Goal: Book appointment/travel/reservation

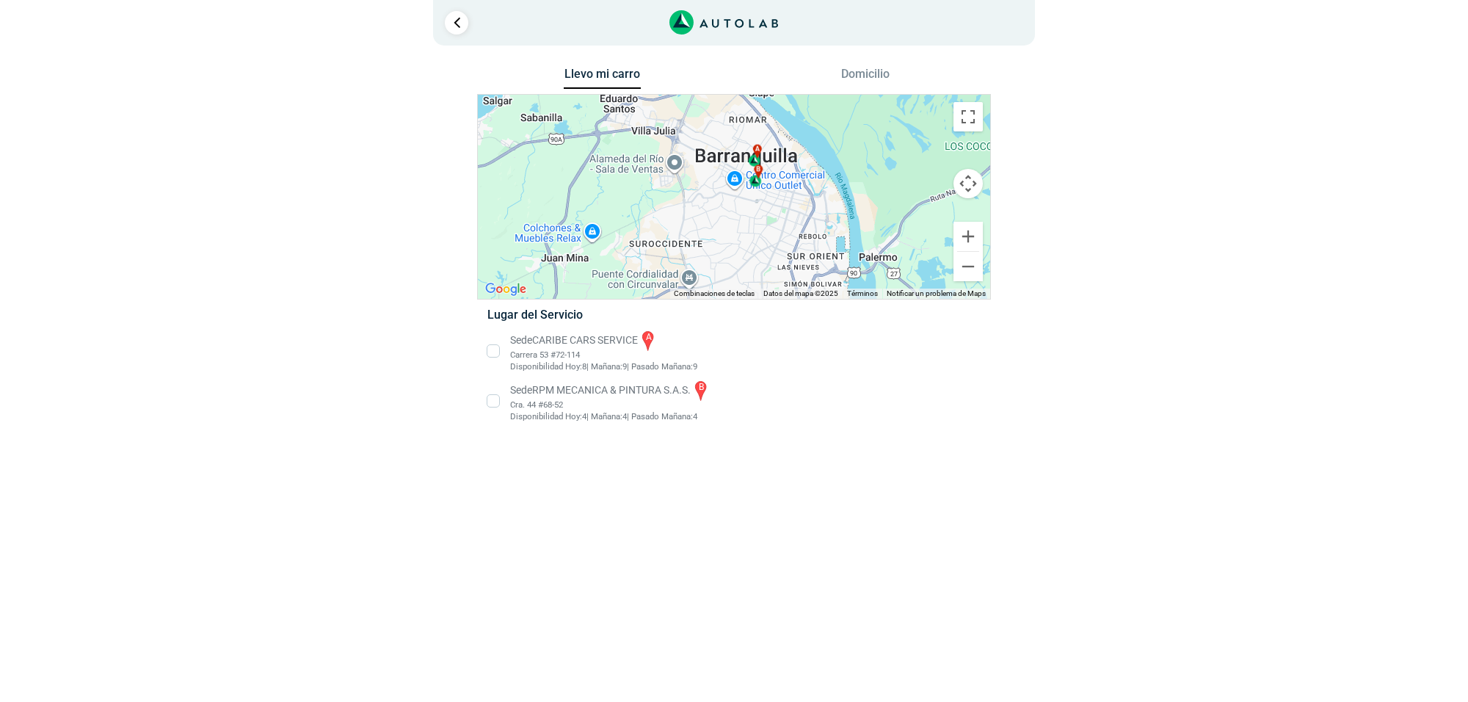
click at [574, 336] on li "Sede CARIBE CARS SERVICE a Carrera 53 #72-114 Disponibilidad Hoy: 8 | Mañana: 9…" at bounding box center [734, 351] width 515 height 44
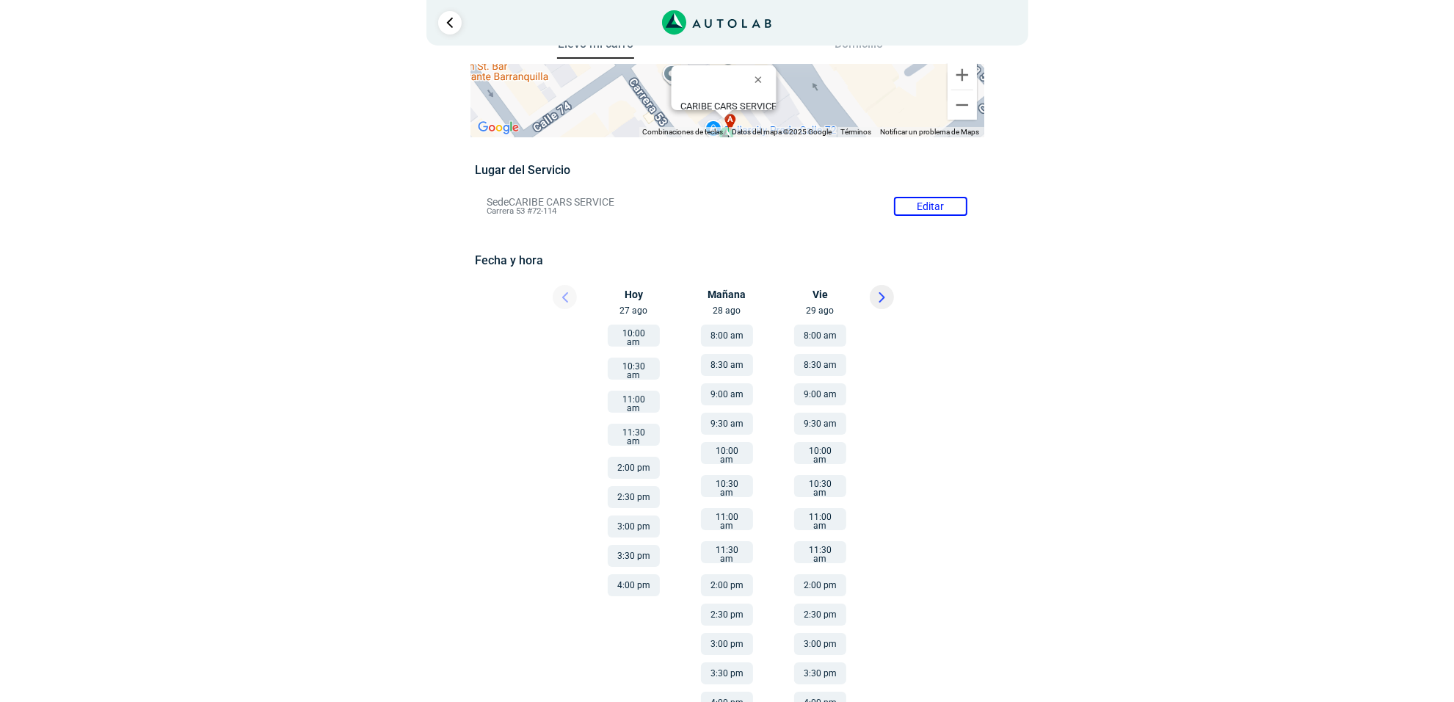
scroll to position [46, 0]
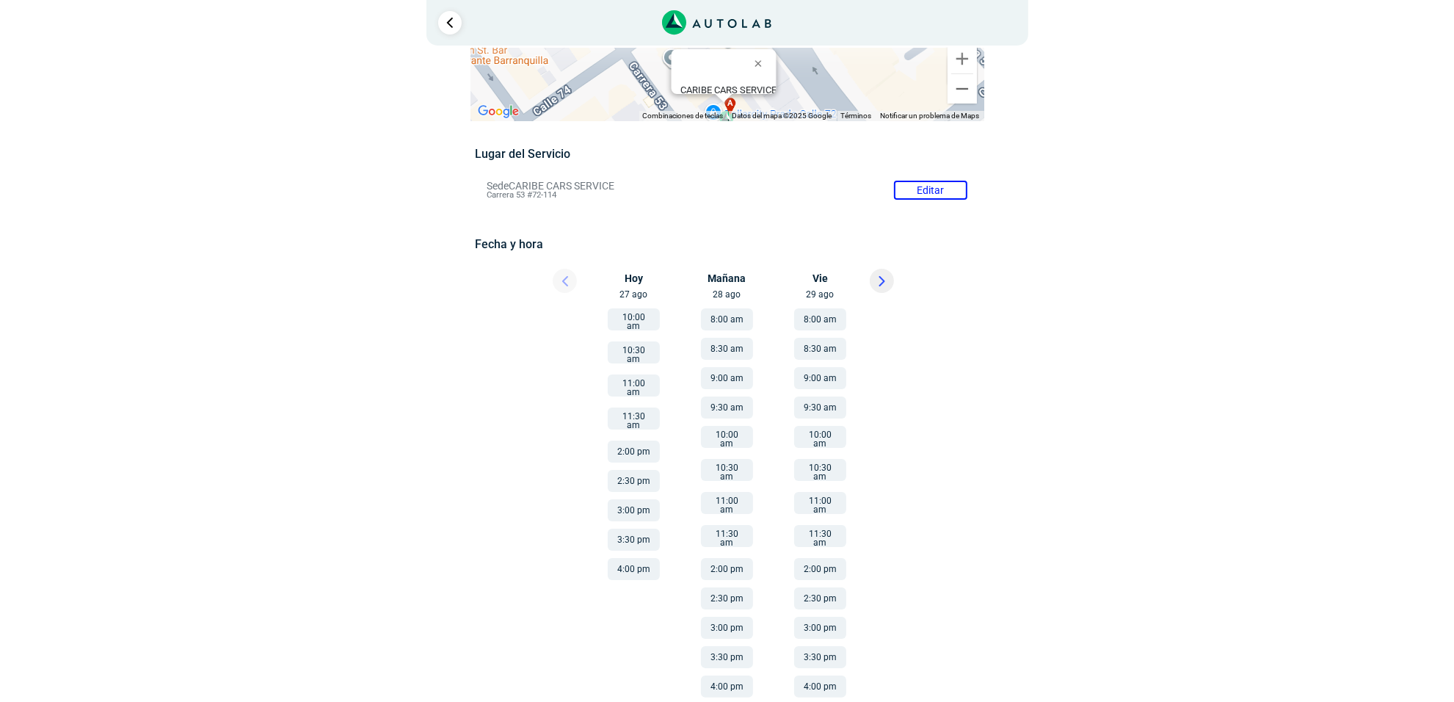
drag, startPoint x: 717, startPoint y: 554, endPoint x: 721, endPoint y: 547, distance: 8.6
click at [717, 558] on button "2:00 pm" at bounding box center [727, 569] width 52 height 22
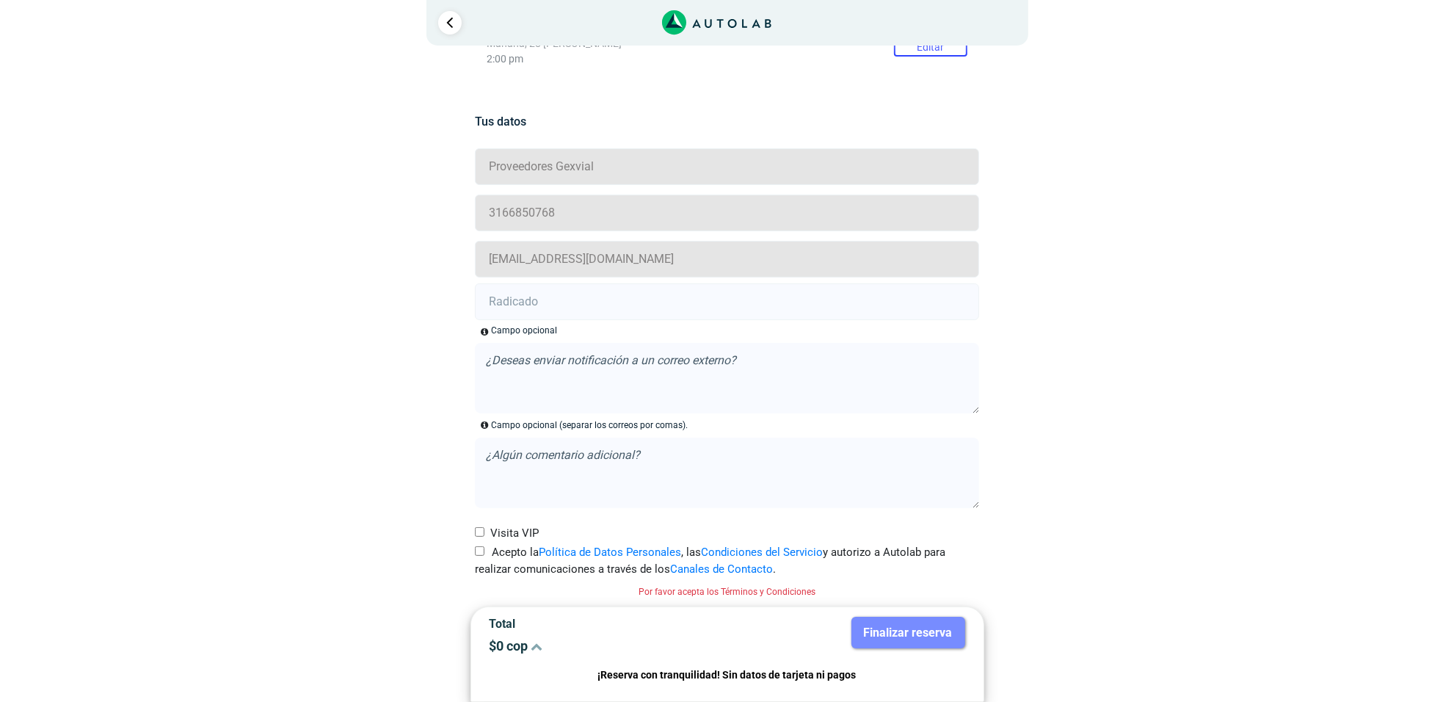
click at [475, 552] on input "Acepto la Política de Datos Personales , las Condiciones del Servicio y autoriz…" at bounding box center [480, 551] width 10 height 10
checkbox input "true"
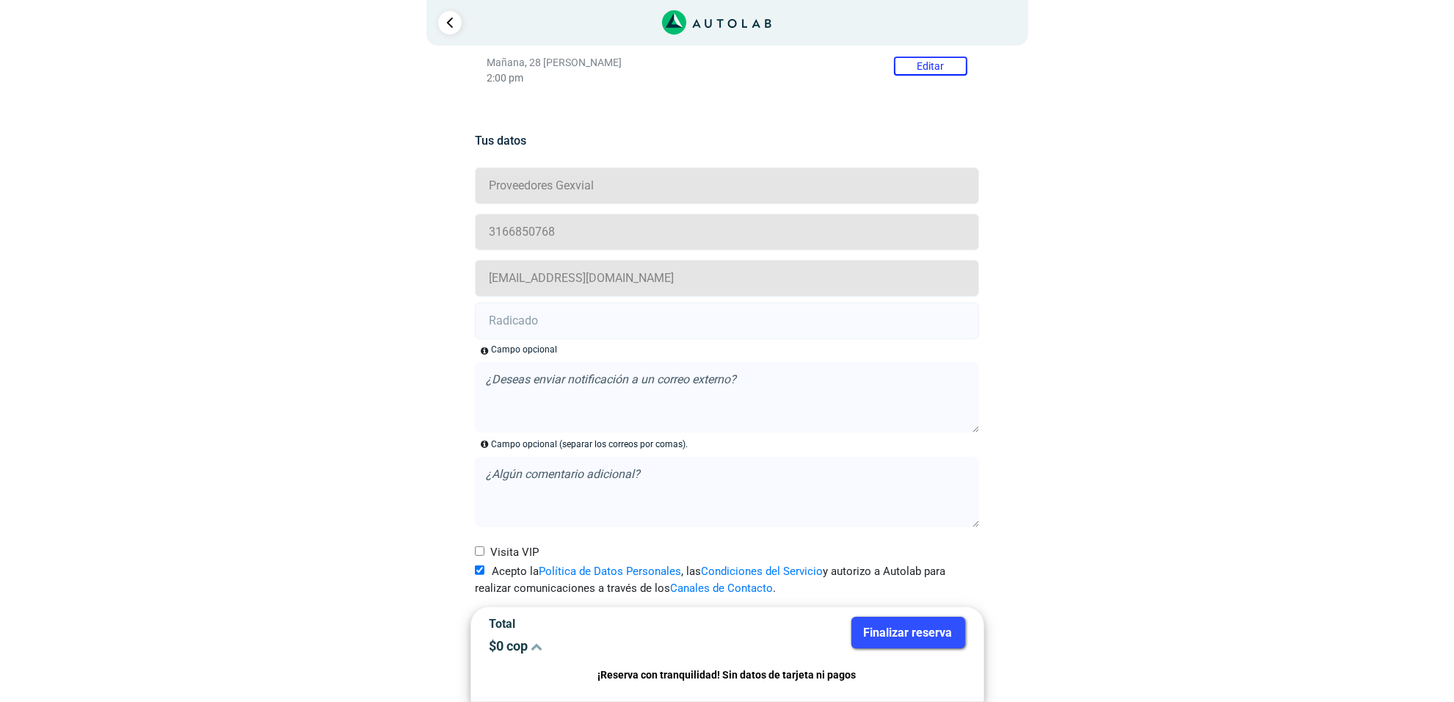
drag, startPoint x: 551, startPoint y: 323, endPoint x: 60, endPoint y: 369, distance: 492.6
click at [551, 323] on input "text" at bounding box center [727, 320] width 504 height 37
click at [549, 321] on input "text" at bounding box center [727, 320] width 504 height 37
paste input "20914704"
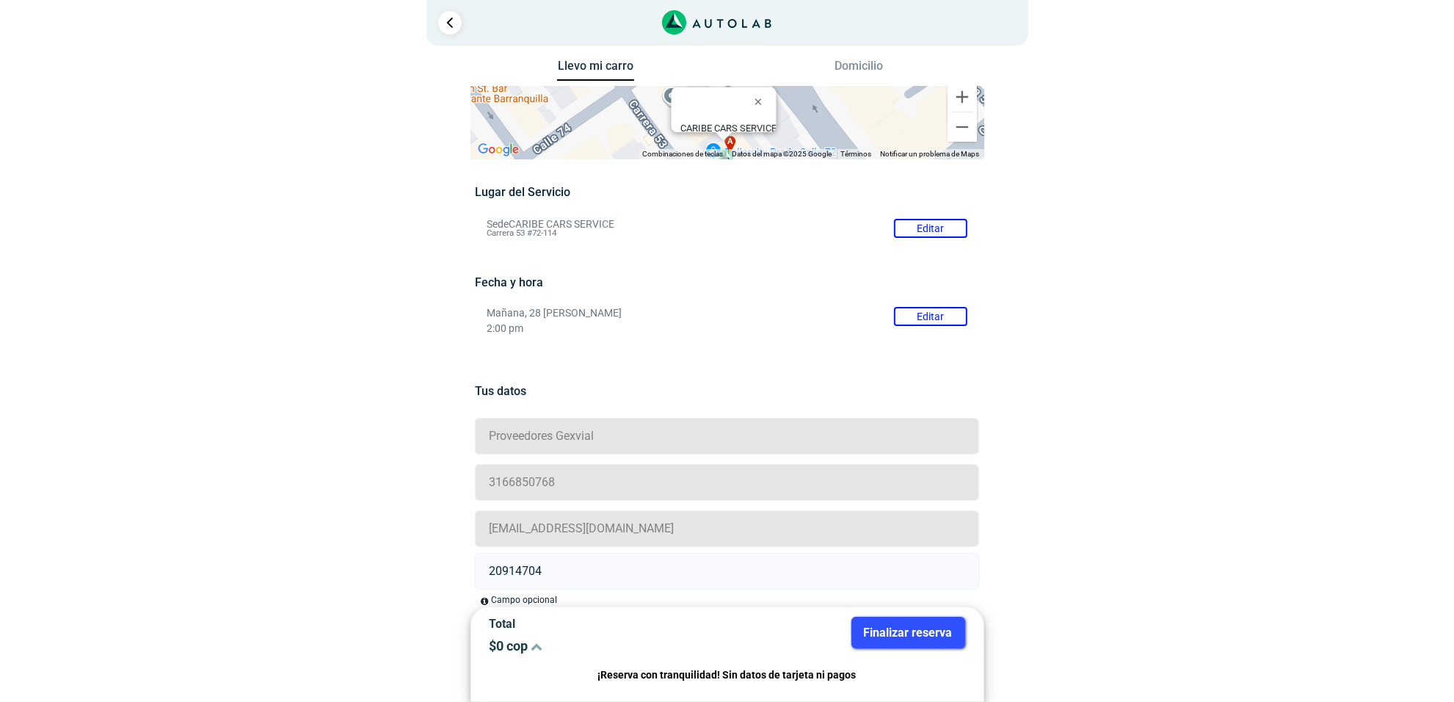
scroll to position [0, 0]
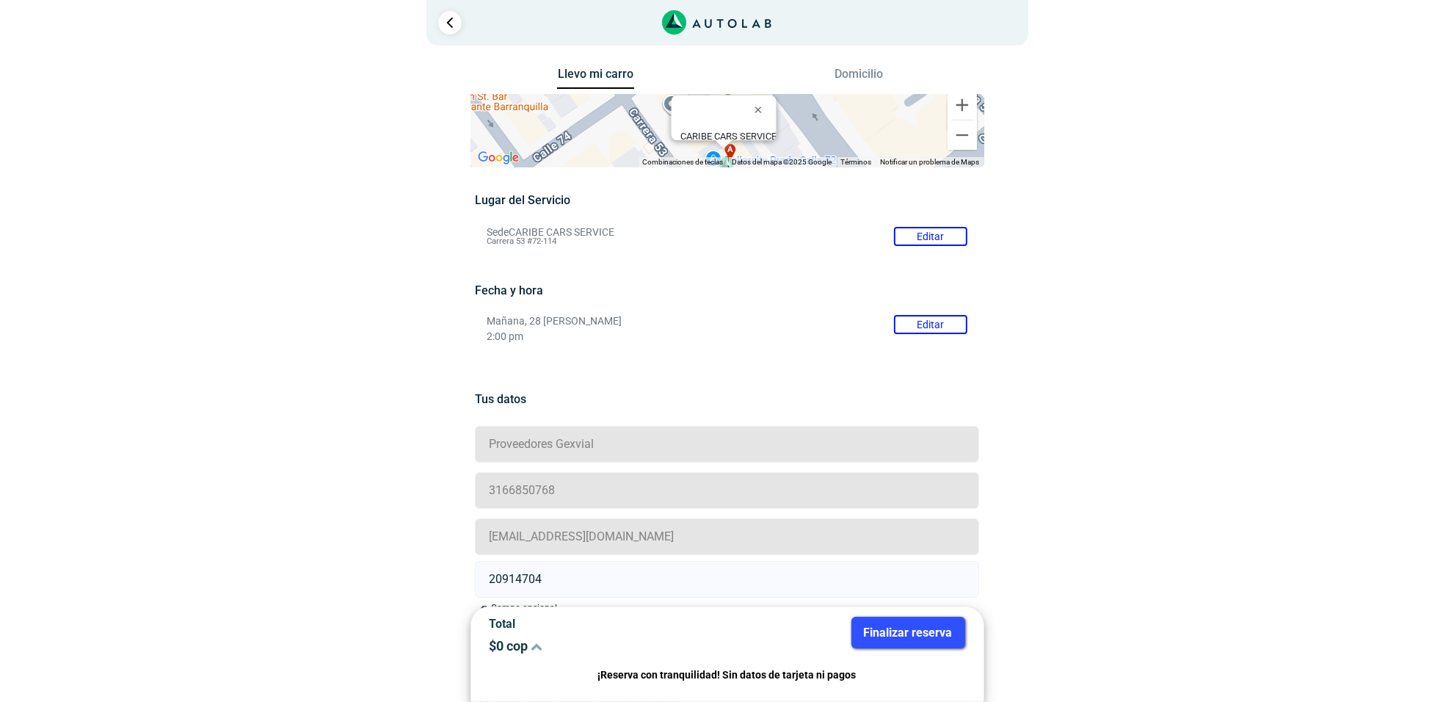
type input "20914704"
click at [863, 630] on button "Finalizar reserva" at bounding box center [909, 633] width 114 height 32
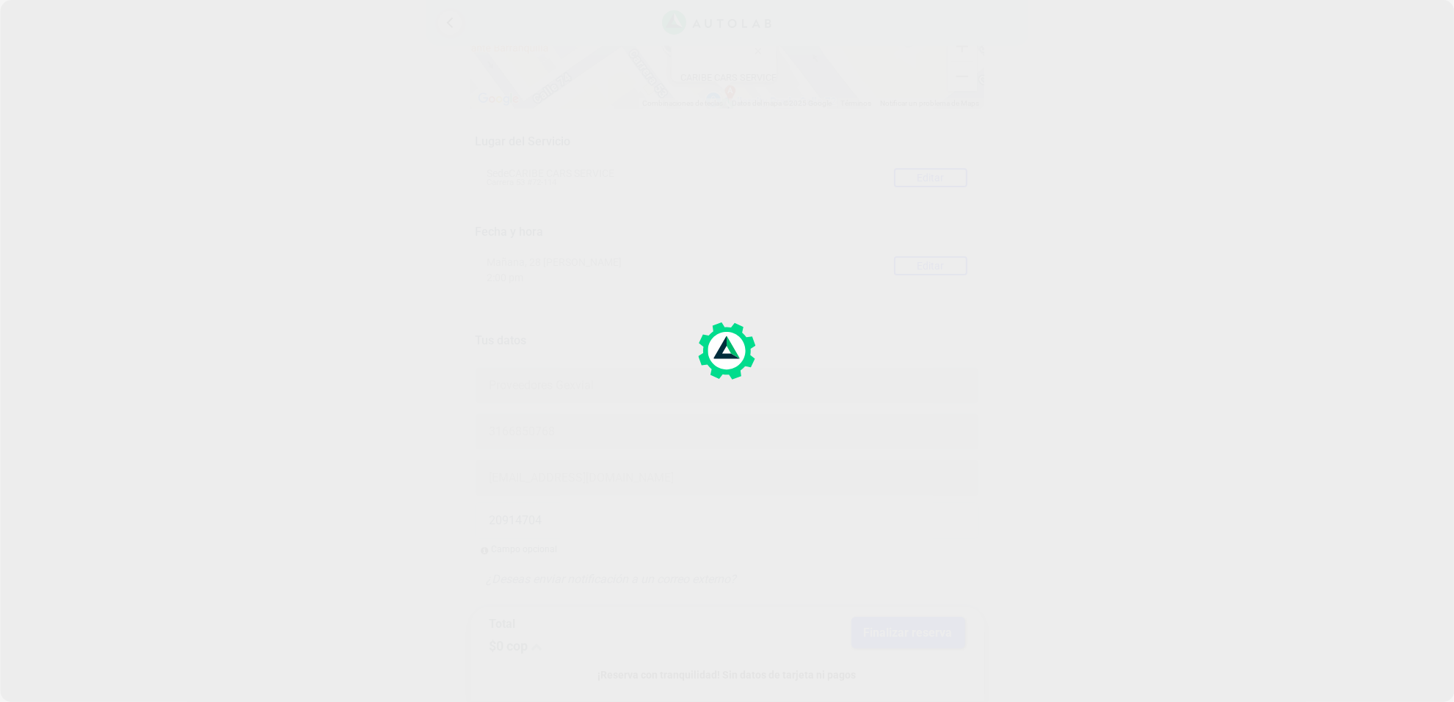
scroll to position [92, 0]
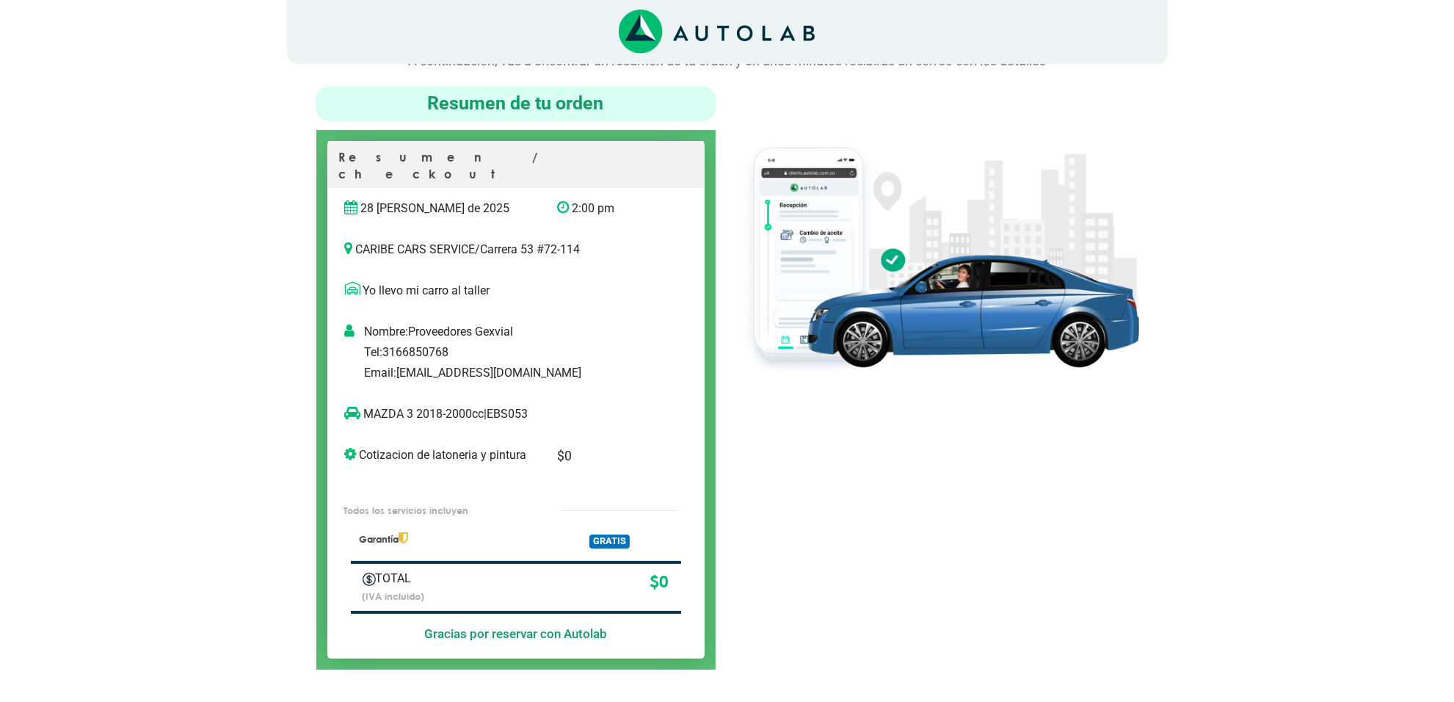
click at [508, 405] on p "MAZDA 3 2018-2000cc | EBS053" at bounding box center [501, 414] width 312 height 18
copy p "EBS053"
copy p "MAZDA 3"
drag, startPoint x: 411, startPoint y: 397, endPoint x: 363, endPoint y: 402, distance: 48.0
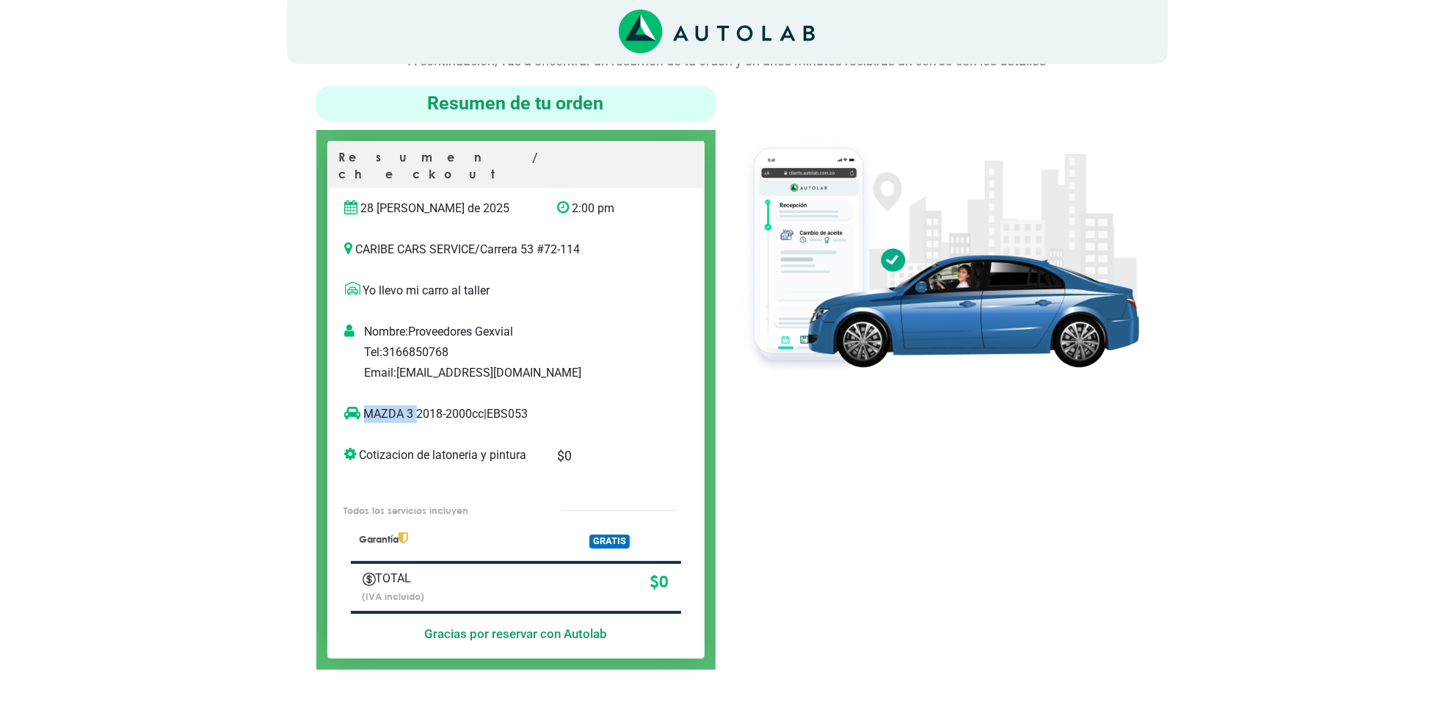
click at [363, 405] on p "MAZDA 3 2018-2000cc | EBS053" at bounding box center [501, 414] width 312 height 18
click at [918, 446] on div at bounding box center [939, 378] width 423 height 584
click at [471, 241] on p "CARIBE CARS SERVICE / Carrera 53 #72-114" at bounding box center [516, 250] width 342 height 18
drag, startPoint x: 472, startPoint y: 233, endPoint x: 460, endPoint y: 236, distance: 12.3
click at [400, 241] on p "CARIBE CARS SERVICE / Carrera 53 #72-114" at bounding box center [516, 250] width 342 height 18
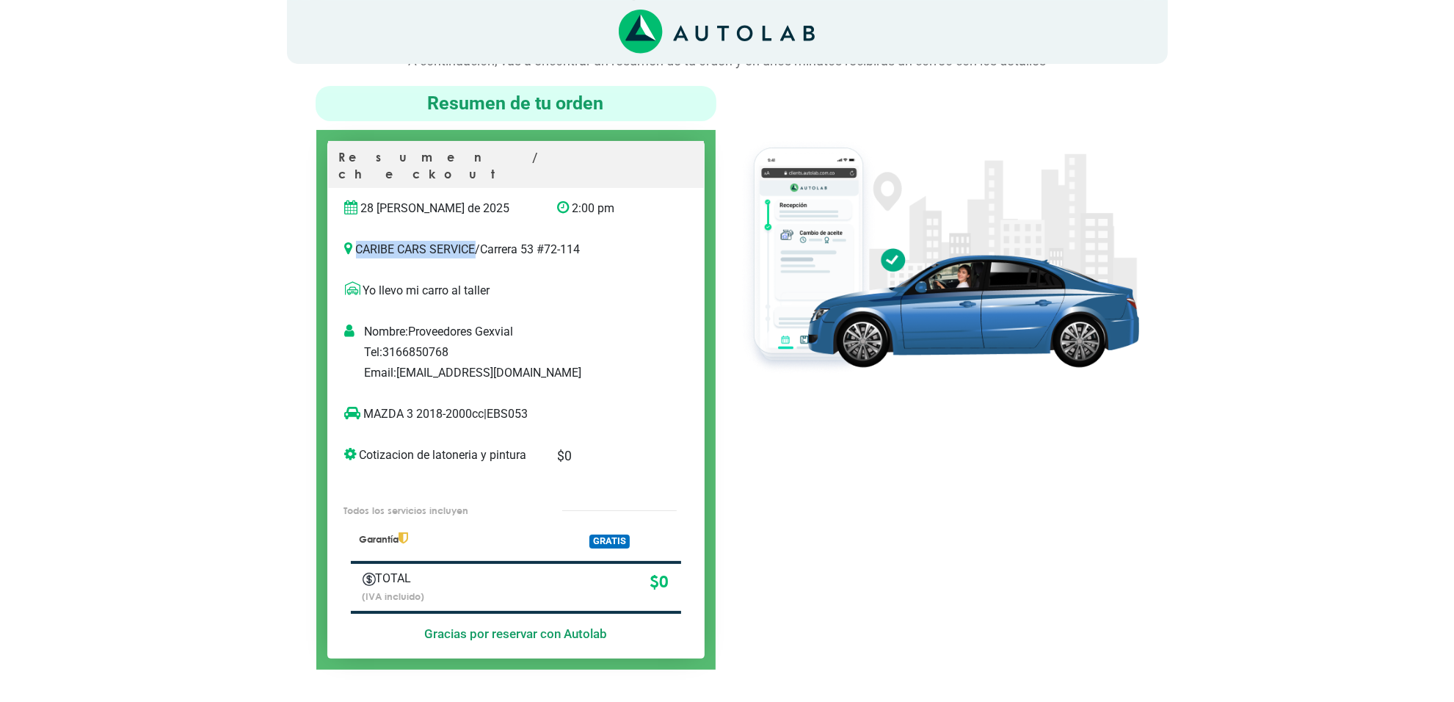
copy p "CARIBE CARS SERVICE"
drag, startPoint x: 476, startPoint y: 235, endPoint x: 355, endPoint y: 236, distance: 121.1
click at [355, 241] on p "CARIBE CARS SERVICE / Carrera 53 #72-114" at bounding box center [516, 250] width 342 height 18
click at [783, 390] on div at bounding box center [939, 378] width 423 height 584
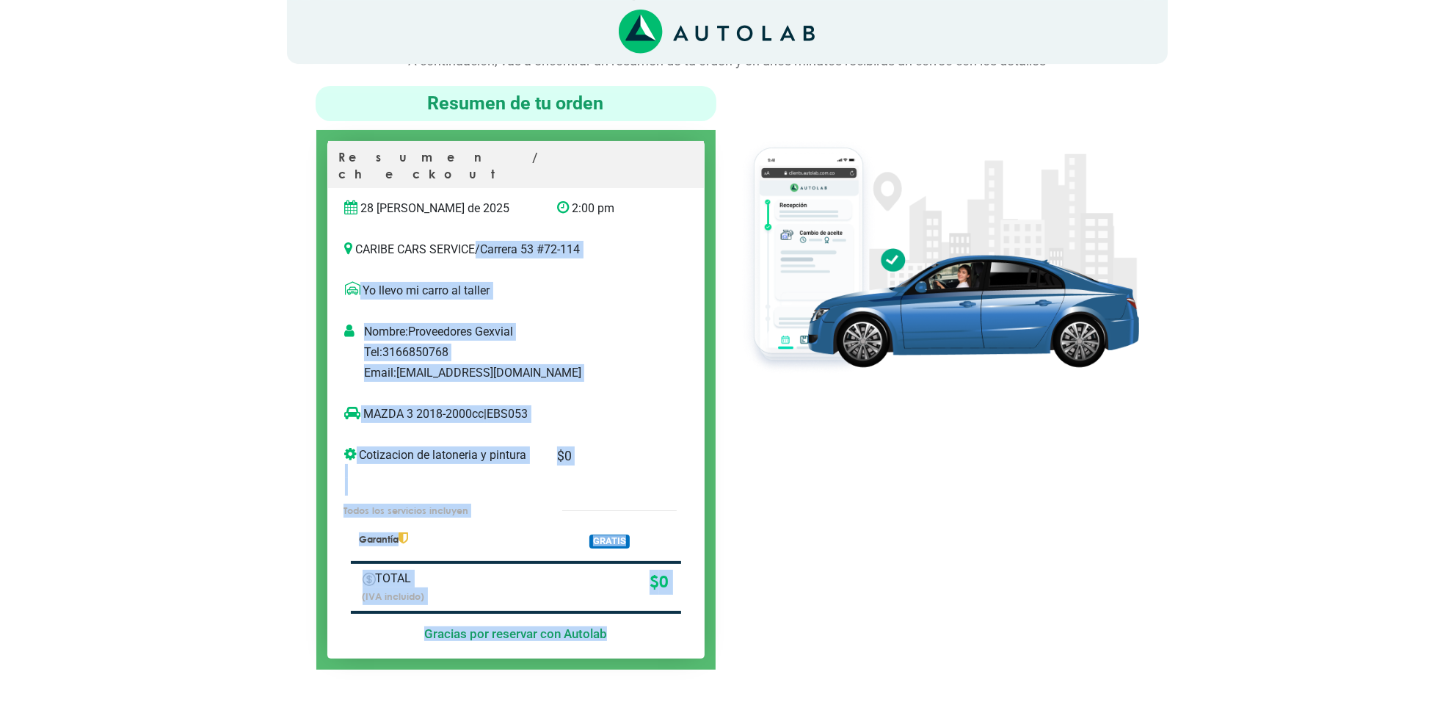
click at [786, 390] on div at bounding box center [939, 378] width 423 height 584
click at [786, 389] on div at bounding box center [939, 378] width 423 height 584
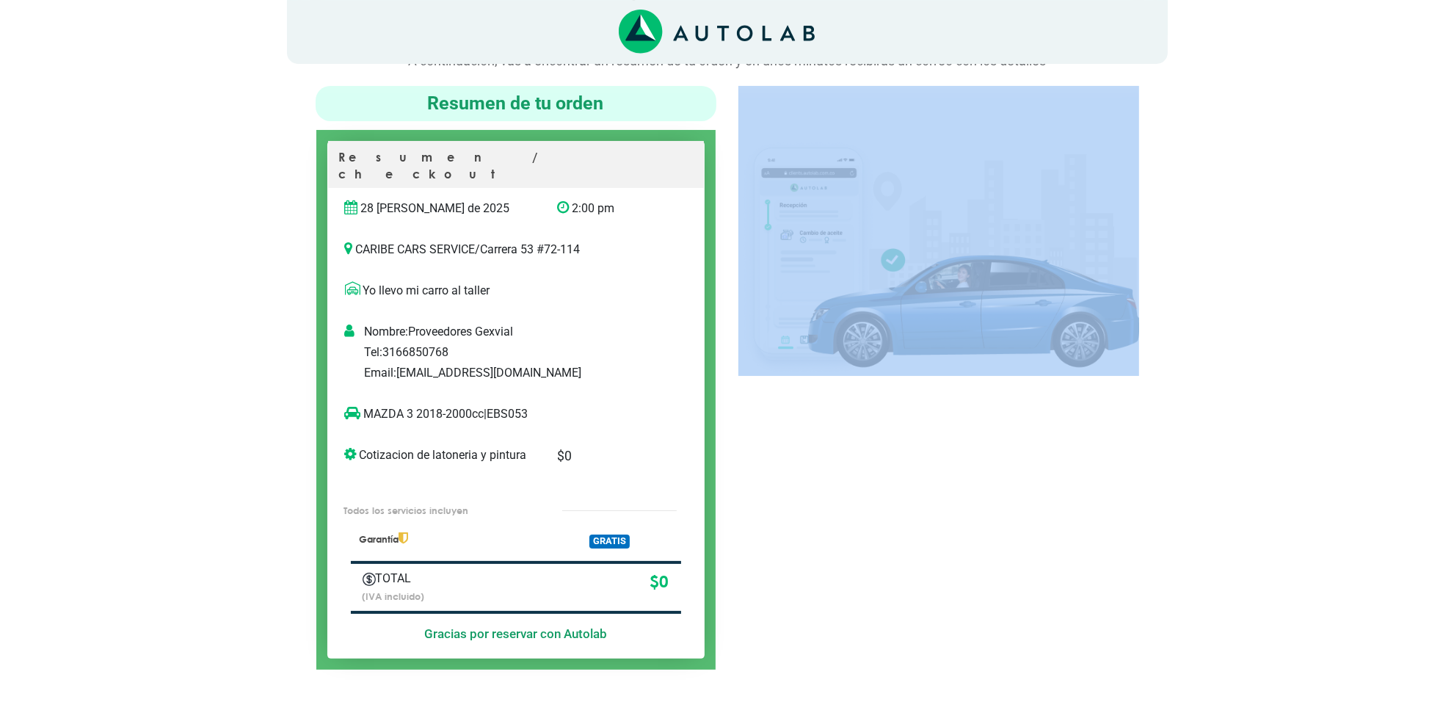
click at [786, 389] on div at bounding box center [939, 378] width 423 height 584
click at [778, 402] on div at bounding box center [939, 378] width 423 height 584
